Goal: Information Seeking & Learning: Find specific page/section

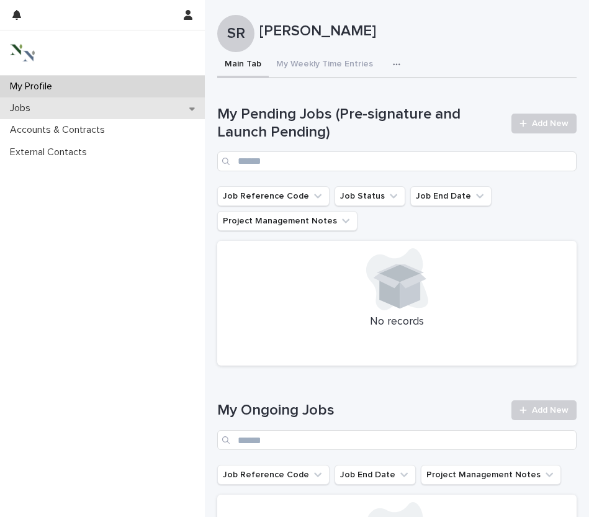
click at [125, 110] on div "Jobs" at bounding box center [102, 109] width 205 height 22
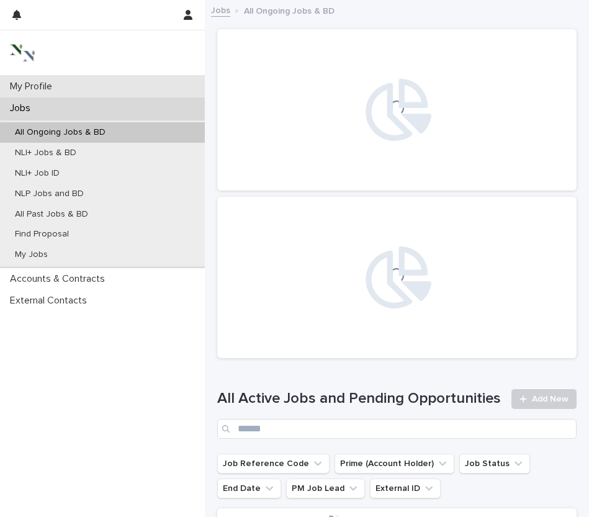
click at [130, 96] on div "My Profile" at bounding box center [102, 87] width 205 height 22
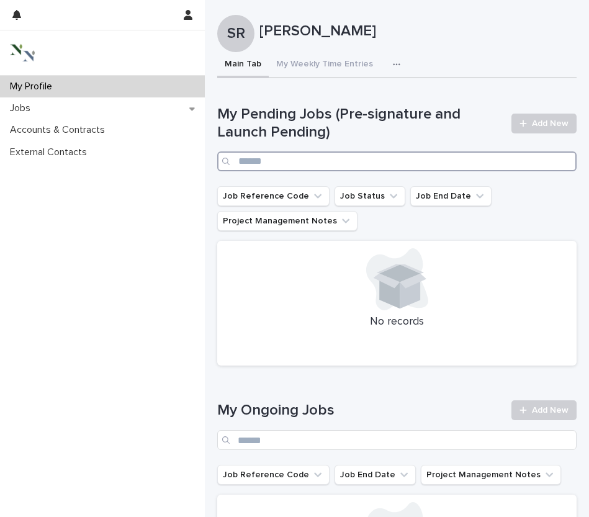
click at [261, 155] on input "Search" at bounding box center [397, 162] width 360 height 20
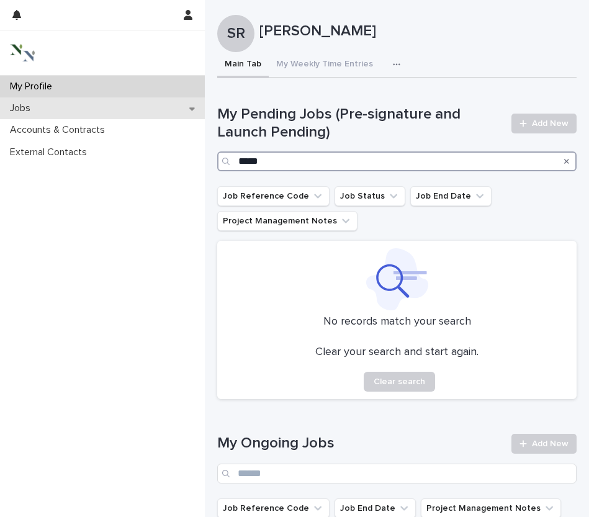
type input "*****"
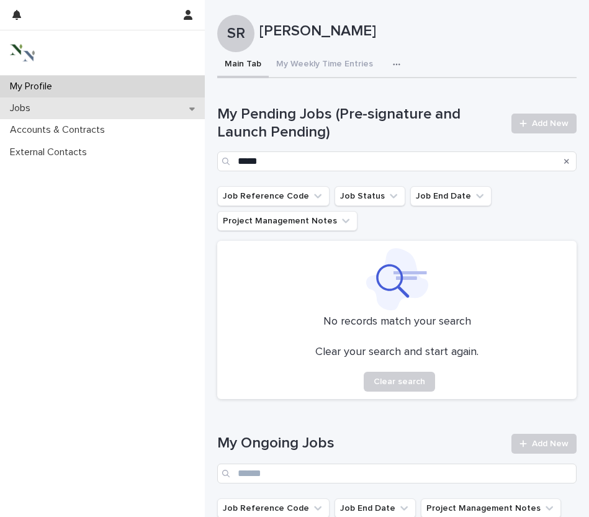
click at [16, 101] on div "Jobs" at bounding box center [102, 109] width 205 height 22
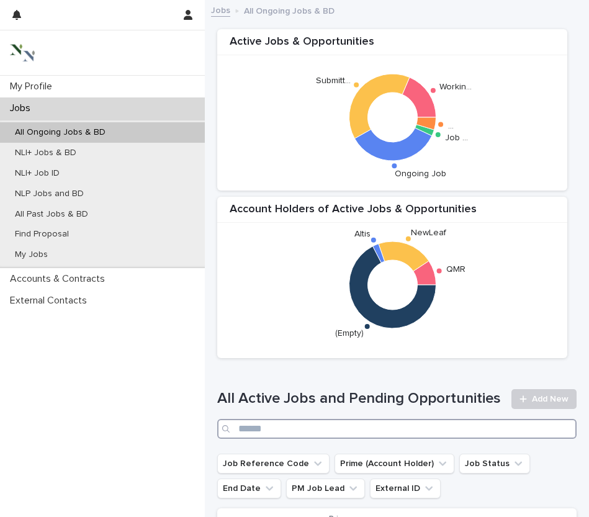
click at [370, 439] on input "Search" at bounding box center [397, 429] width 360 height 20
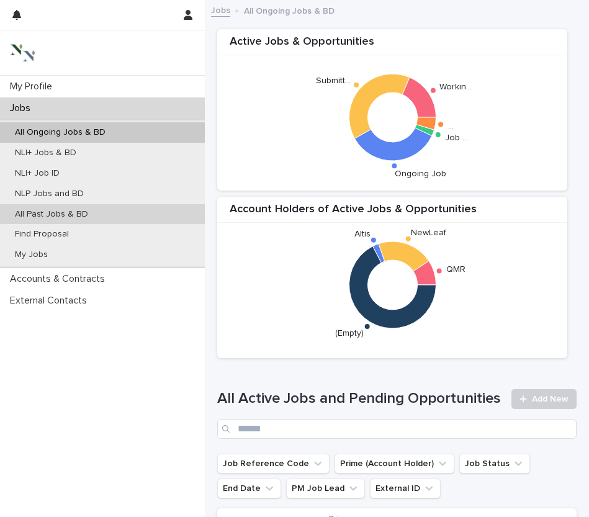
click at [50, 212] on p "All Past Jobs & BD" at bounding box center [51, 214] width 93 height 11
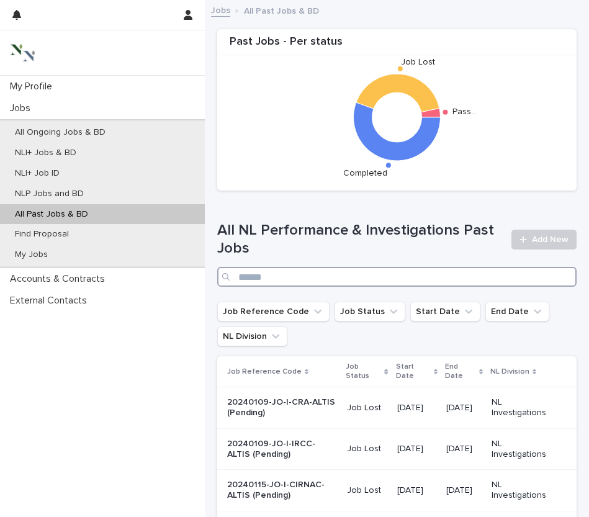
click at [376, 281] on input "Search" at bounding box center [397, 277] width 360 height 20
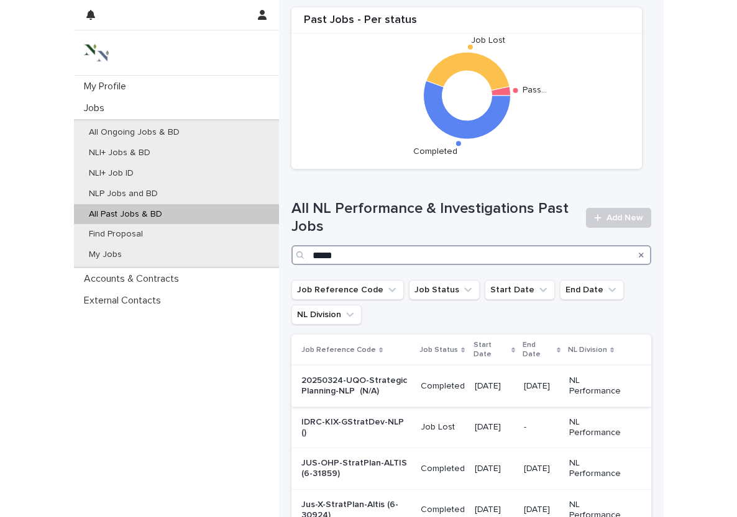
scroll to position [25, 0]
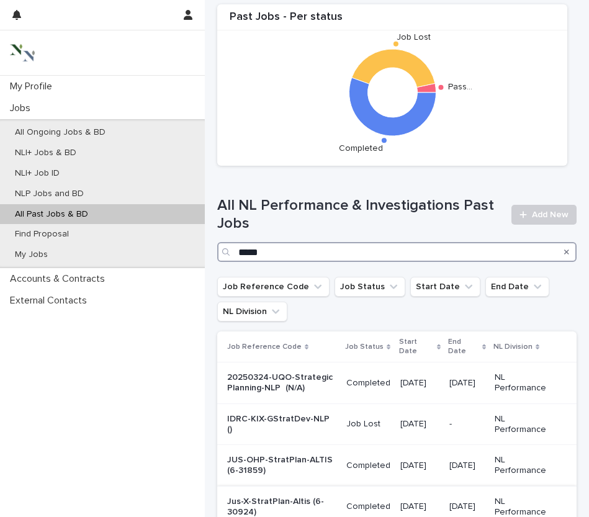
type input "*****"
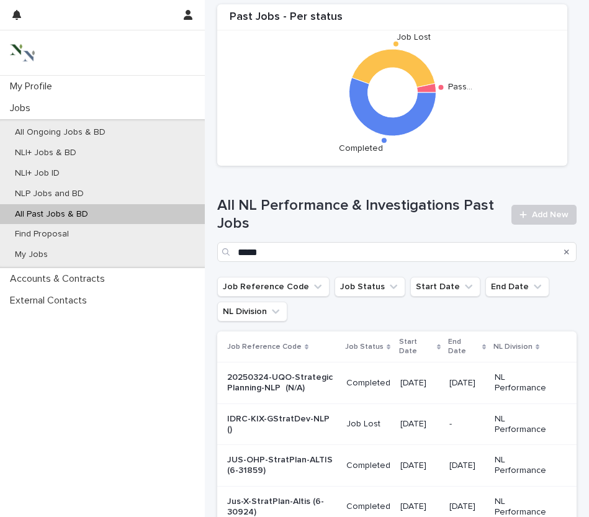
click at [573, 245] on div "Loading... Saving… Loading... Saving… Past Jobs - Per status Pass… Job Lost Com…" at bounding box center [397, 334] width 372 height 703
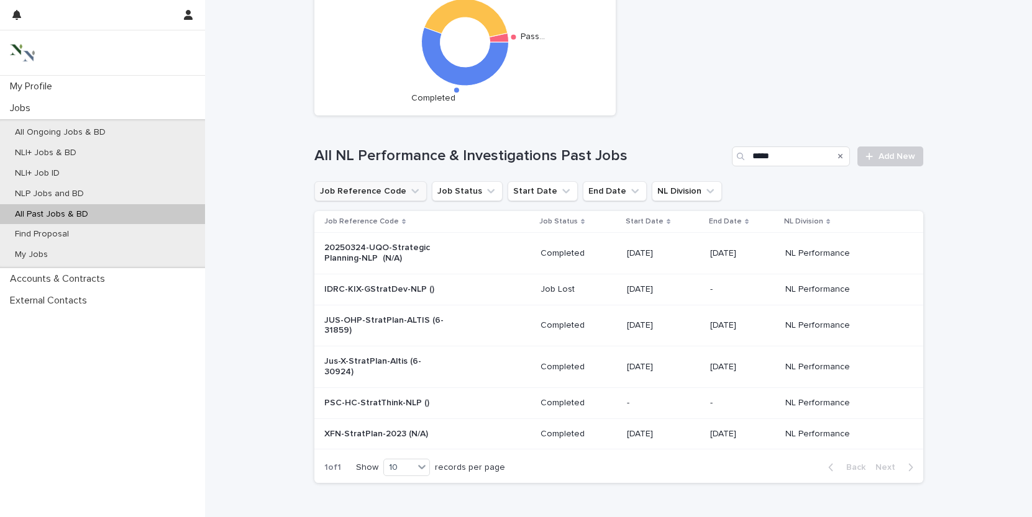
scroll to position [70, 0]
click at [366, 254] on p "20250324-UQO-Strategic Planning-NLP (N/A)" at bounding box center [386, 252] width 124 height 21
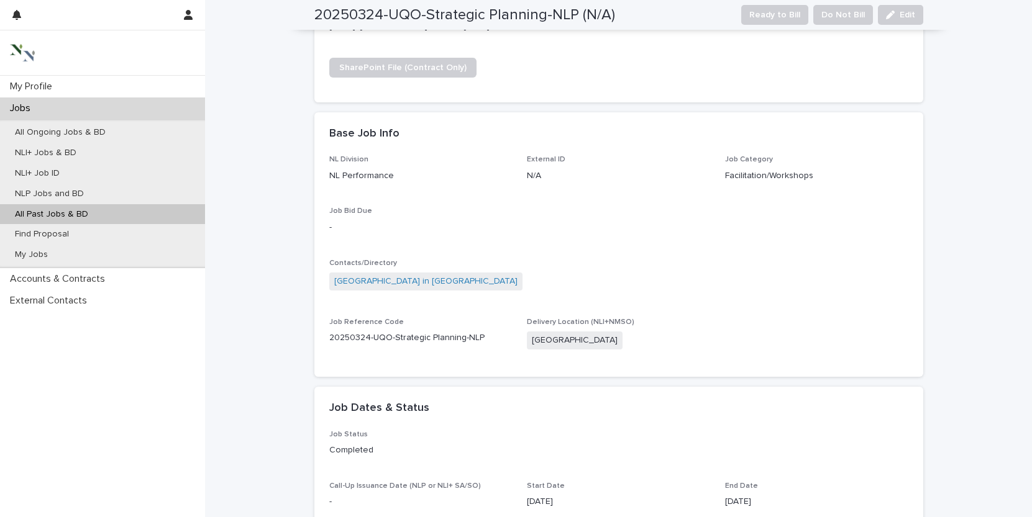
scroll to position [218, 0]
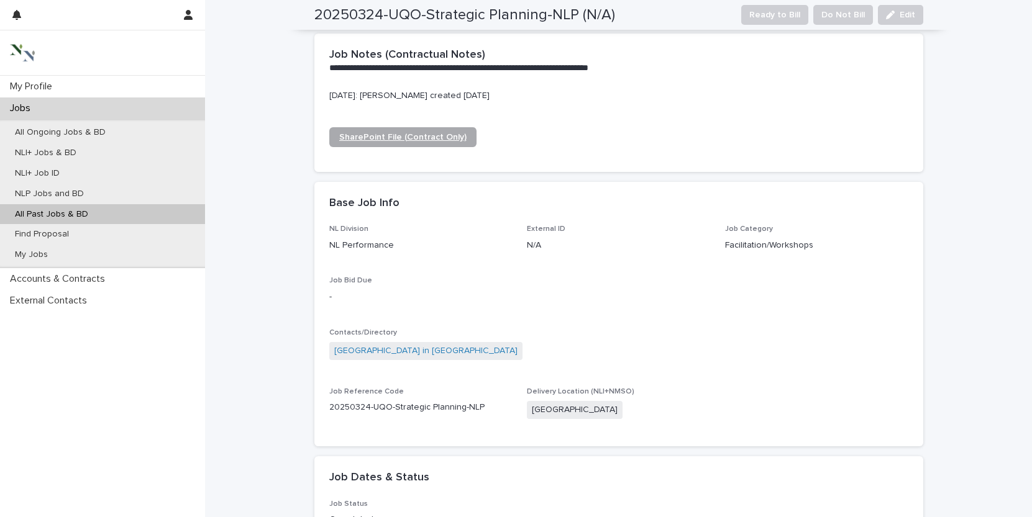
click at [417, 137] on span "SharePoint File (Contract Only)" at bounding box center [402, 137] width 127 height 9
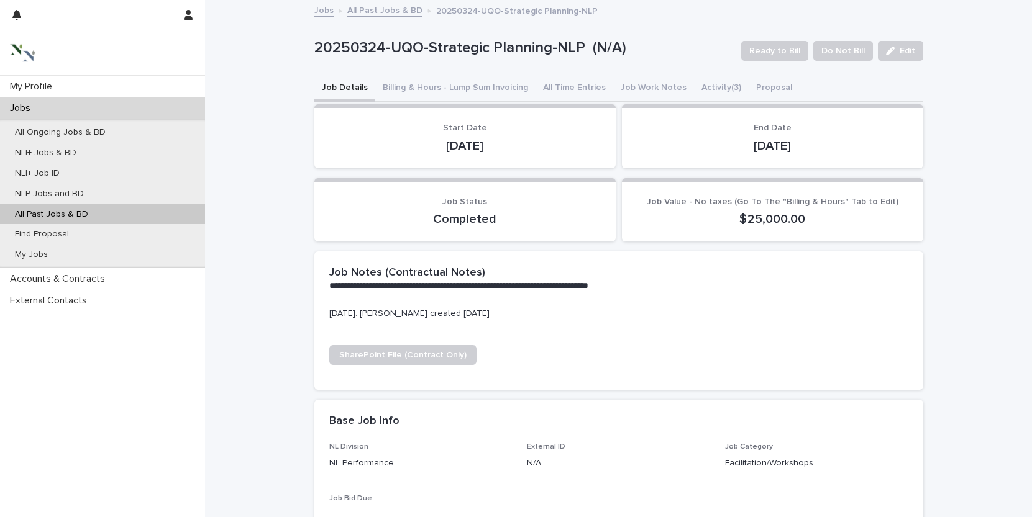
click at [393, 10] on link "All Past Jobs & BD" at bounding box center [384, 9] width 75 height 14
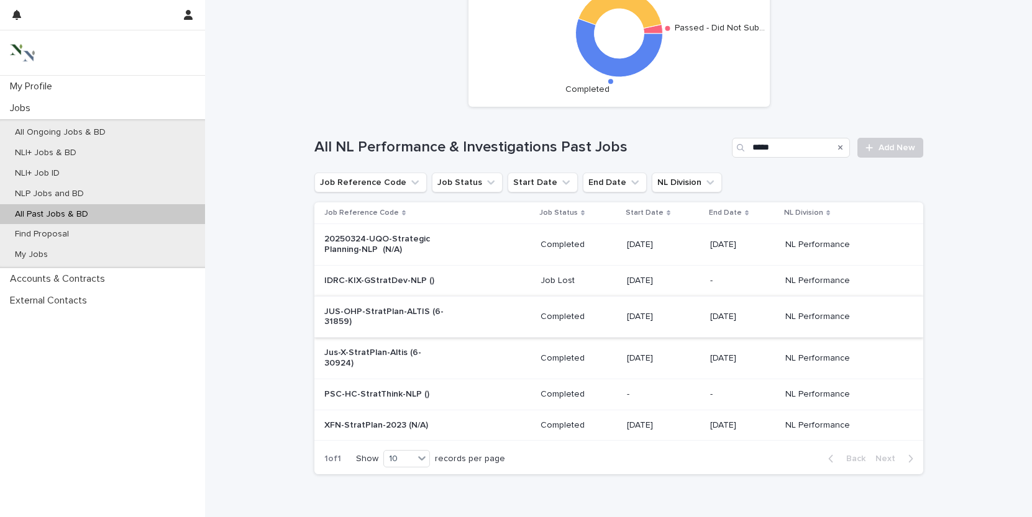
scroll to position [83, 0]
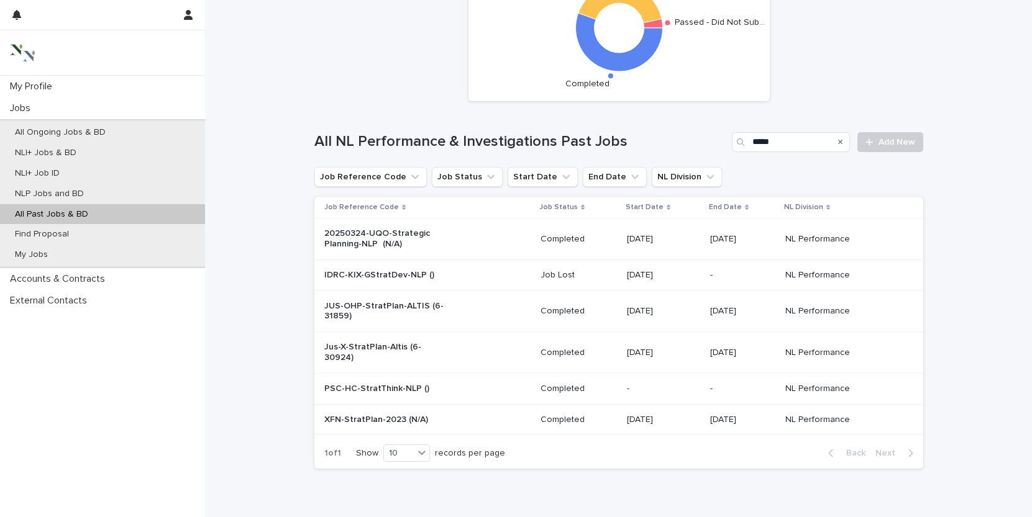
click at [625, 211] on div "Start Date" at bounding box center [663, 208] width 76 height 14
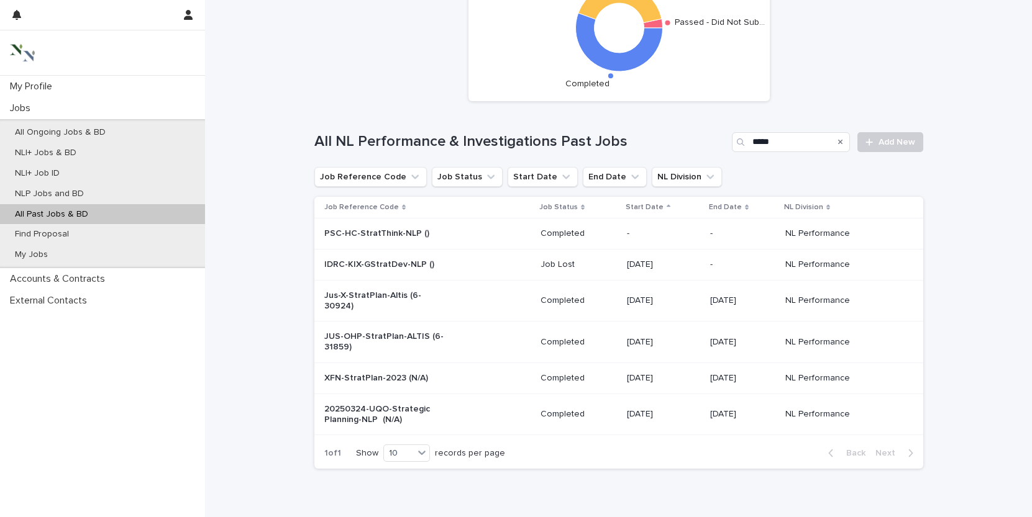
click at [337, 373] on p "XFN-StratPlan-2023 (N/A)" at bounding box center [386, 378] width 124 height 11
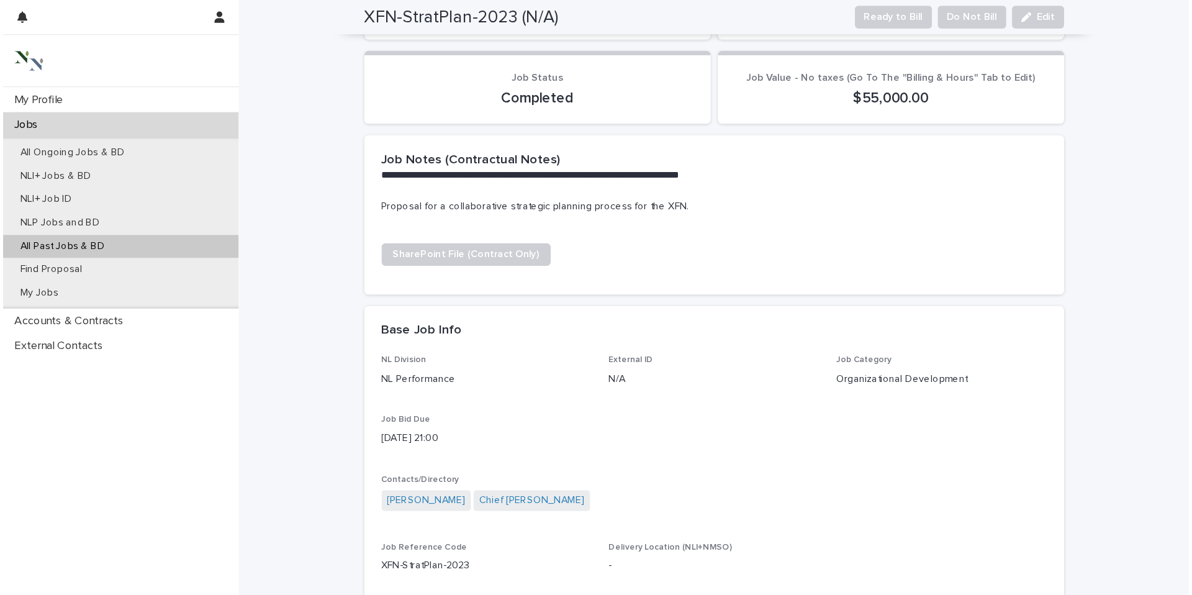
scroll to position [127, 0]
